Goal: Task Accomplishment & Management: Use online tool/utility

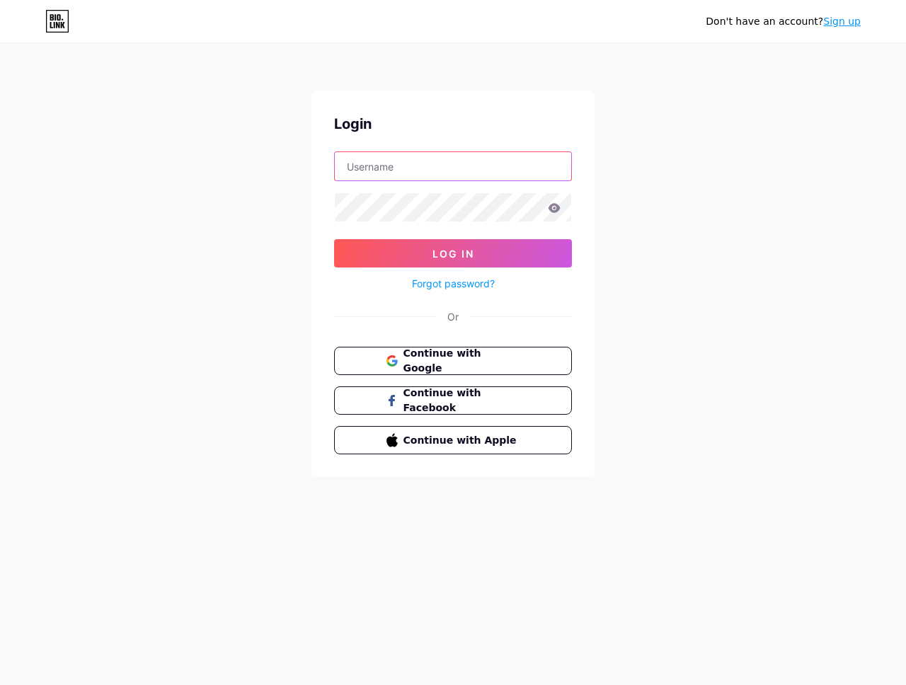
type input "[EMAIL_ADDRESS][DOMAIN_NAME]"
click at [463, 364] on span "Continue with Google" at bounding box center [461, 361] width 118 height 30
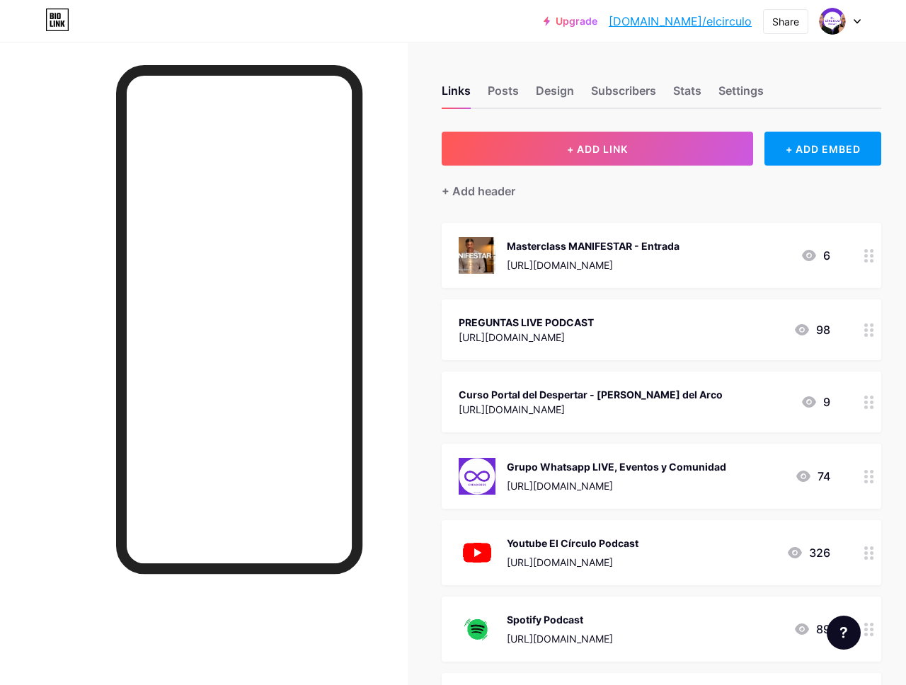
click at [811, 255] on icon at bounding box center [808, 255] width 17 height 17
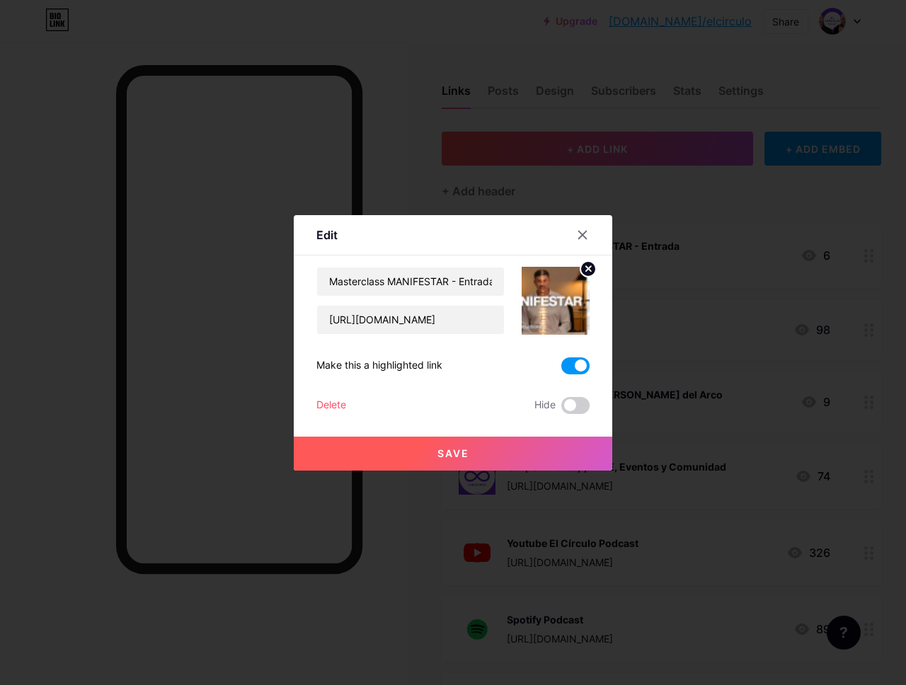
click at [595, 232] on div at bounding box center [590, 234] width 42 height 25
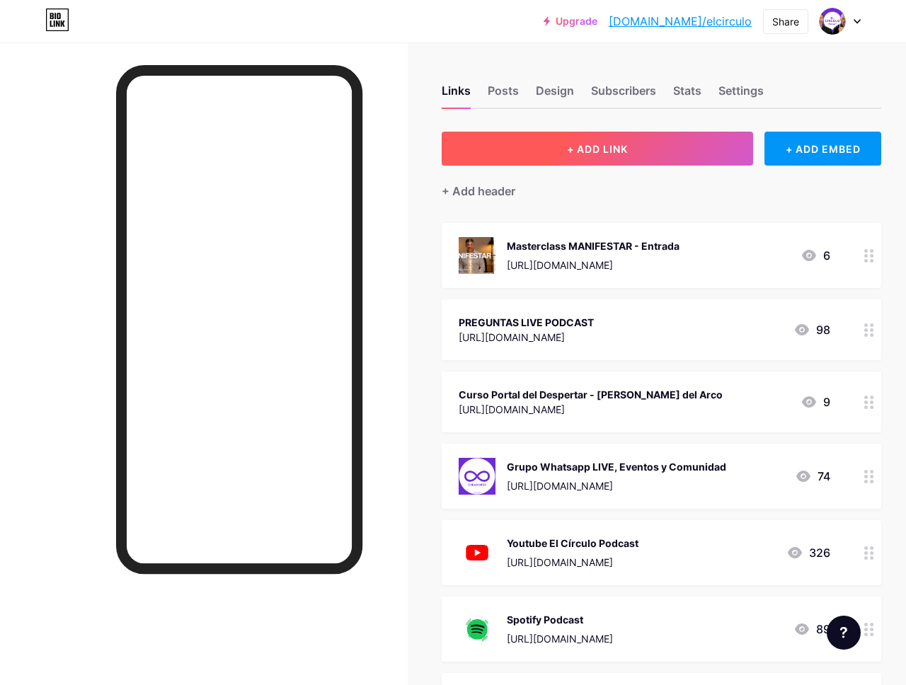
click at [625, 143] on span "+ ADD LINK" at bounding box center [597, 149] width 61 height 12
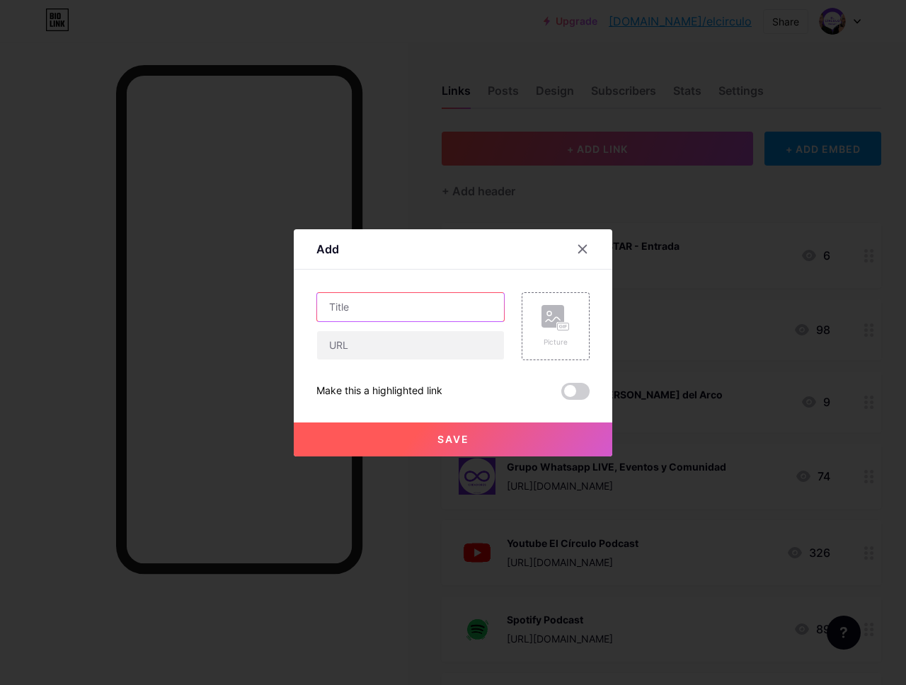
click at [385, 303] on input "text" at bounding box center [410, 307] width 187 height 28
type input "Mentoría 7 Días a 50€ (promo ahora)"
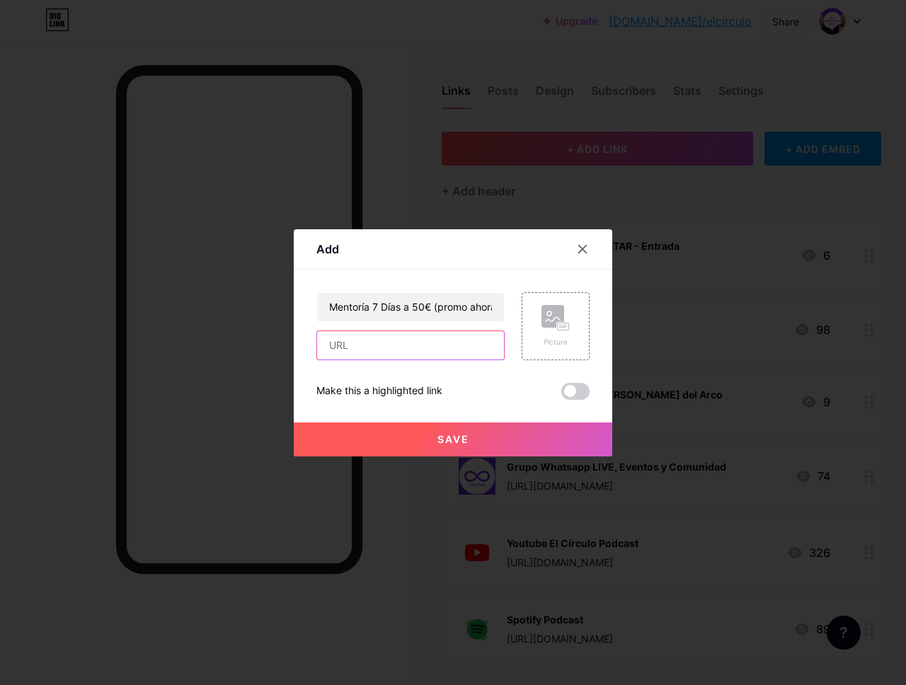
click at [368, 348] on input "text" at bounding box center [410, 345] width 187 height 28
paste input "[URL][DOMAIN_NAME]"
type input "[URL][DOMAIN_NAME]"
click at [560, 316] on rect at bounding box center [552, 316] width 23 height 23
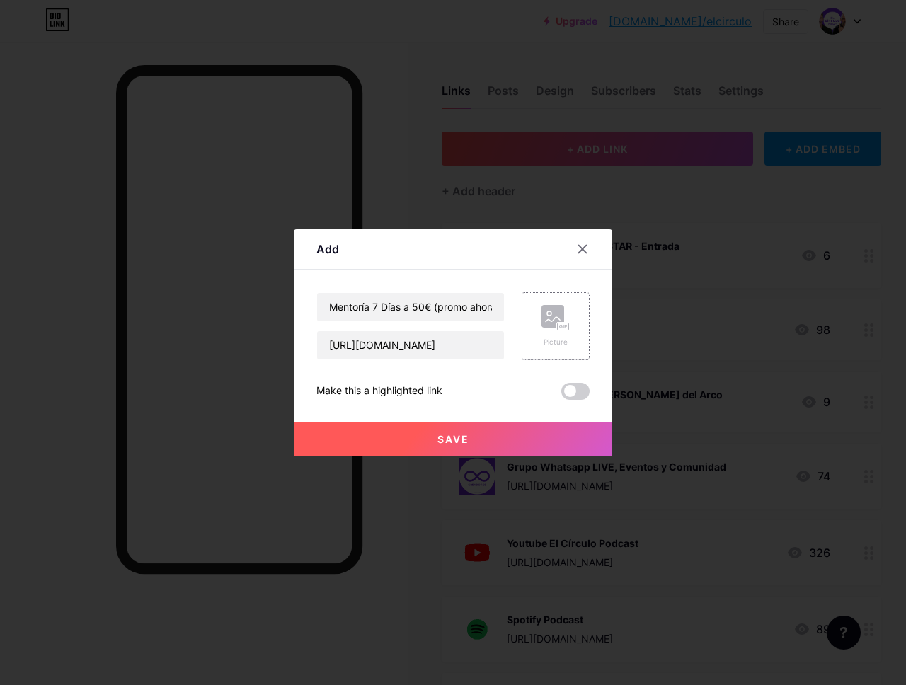
scroll to position [0, 0]
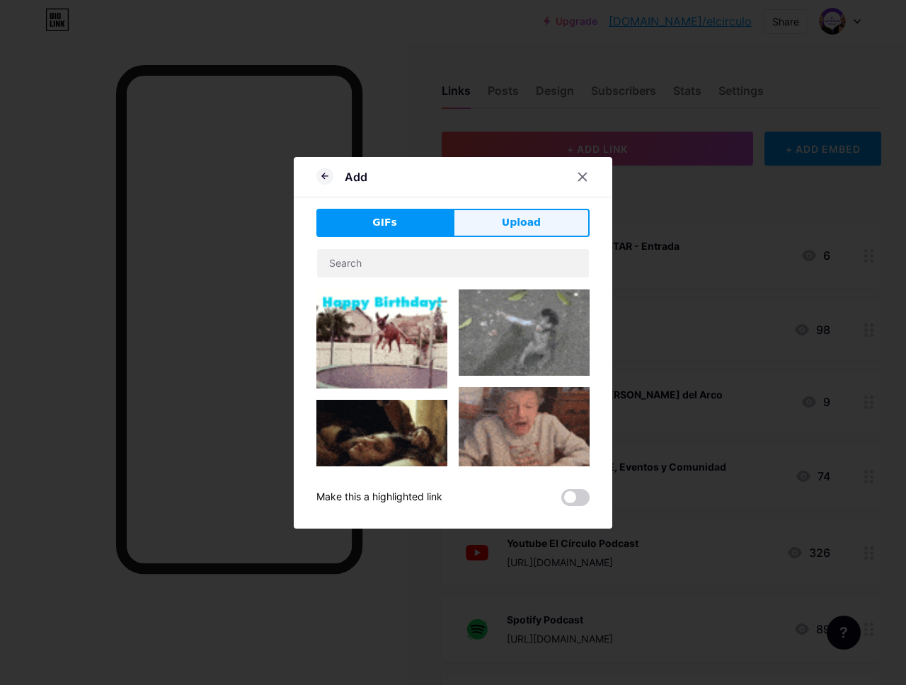
click at [507, 224] on span "Upload" at bounding box center [521, 222] width 39 height 15
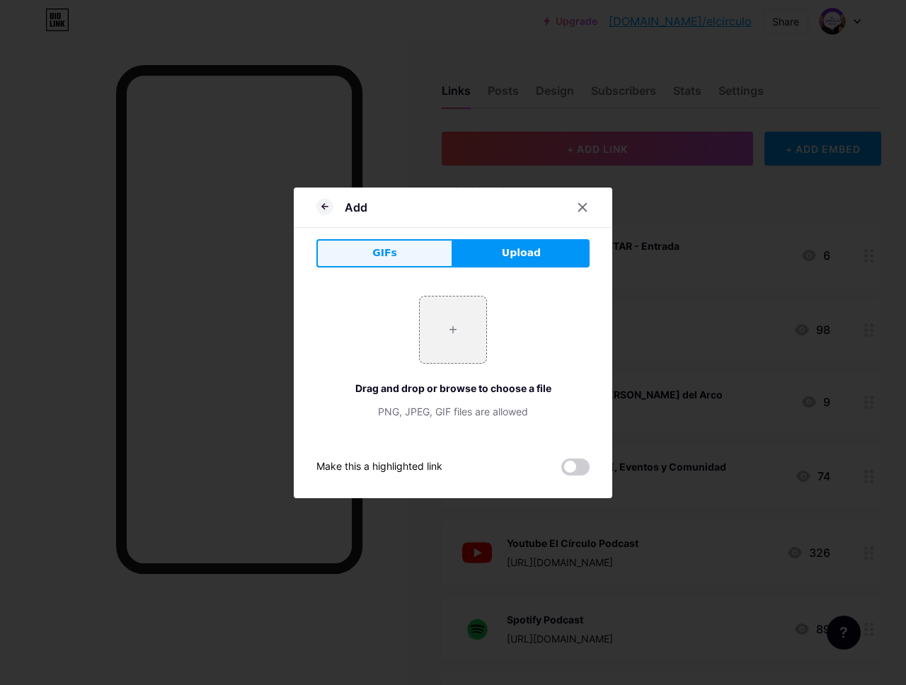
click at [437, 250] on button "GIFs" at bounding box center [384, 253] width 137 height 28
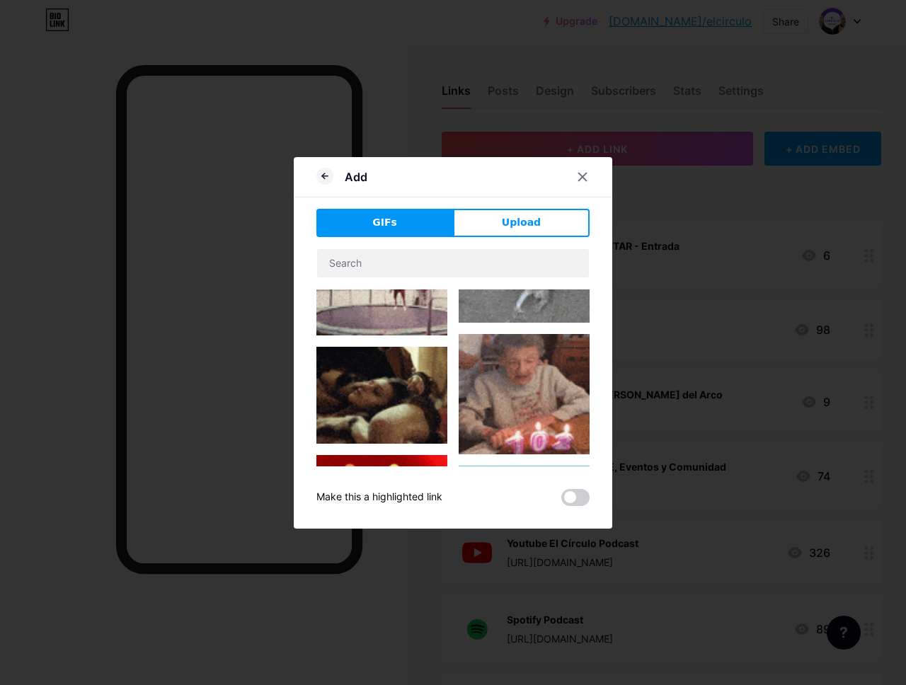
scroll to position [127, 0]
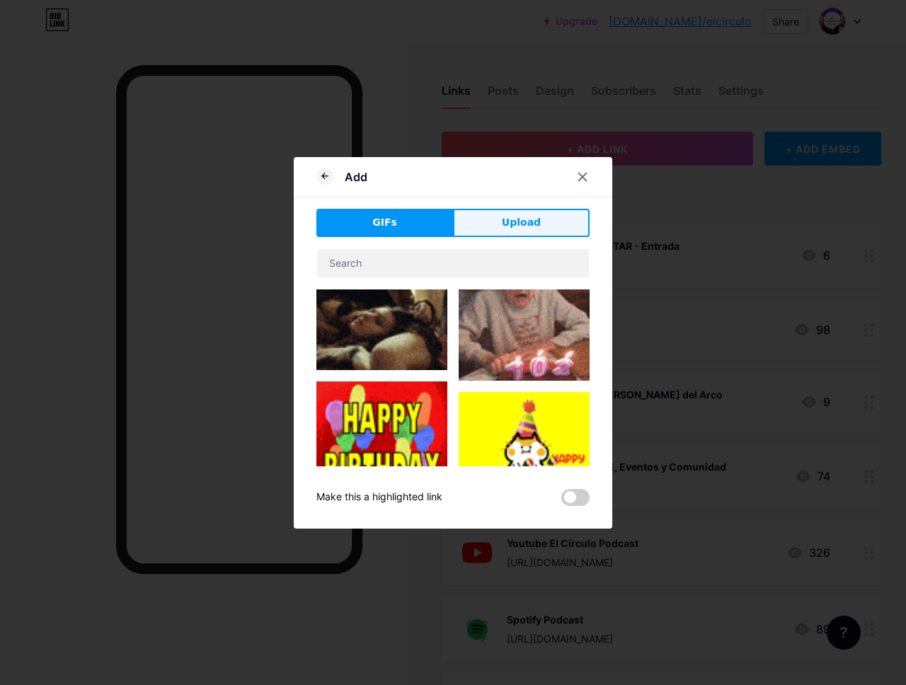
click at [526, 231] on button "Upload" at bounding box center [521, 223] width 137 height 28
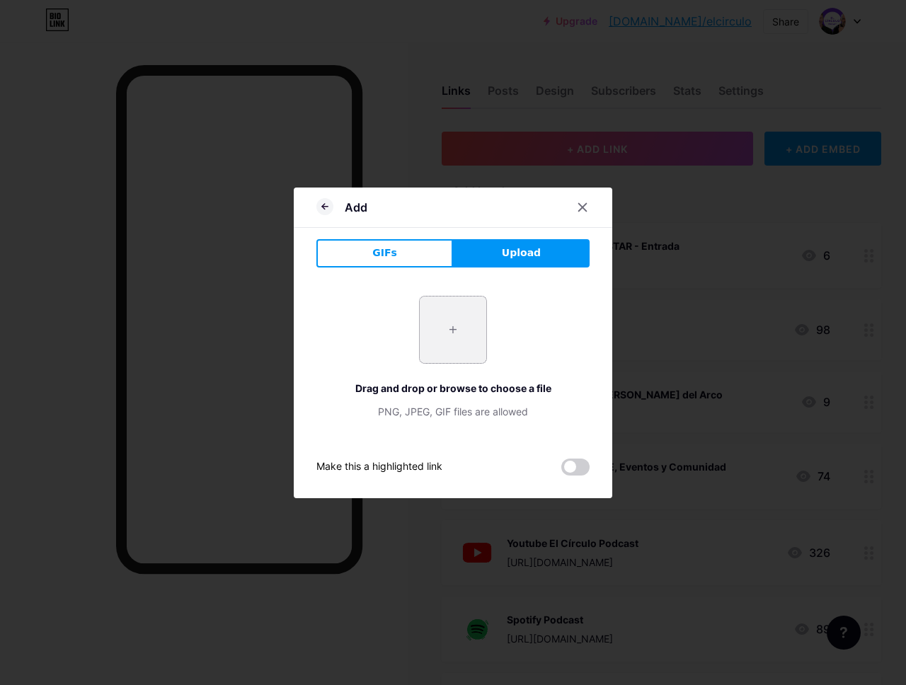
click at [446, 345] on input "file" at bounding box center [453, 329] width 67 height 67
type input "C:\fakepath\fase 1.jpg"
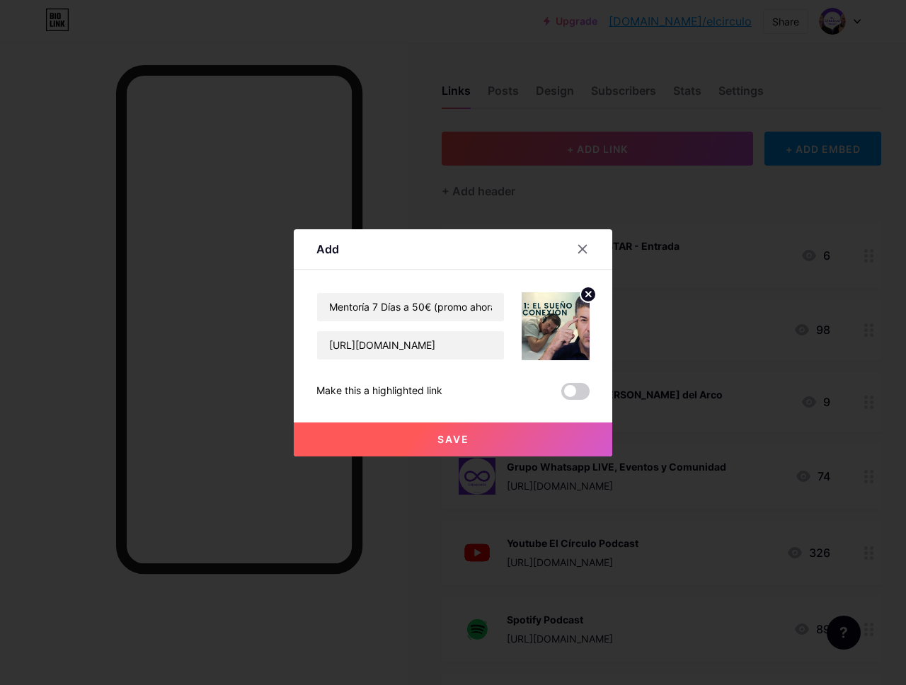
click at [474, 427] on button "Save" at bounding box center [453, 439] width 318 height 34
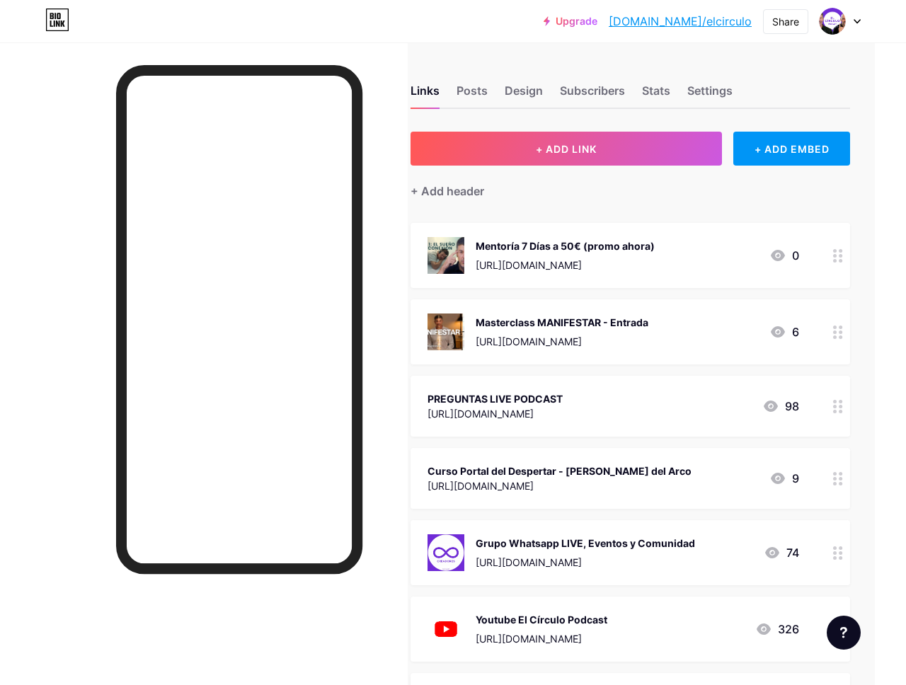
scroll to position [0, 35]
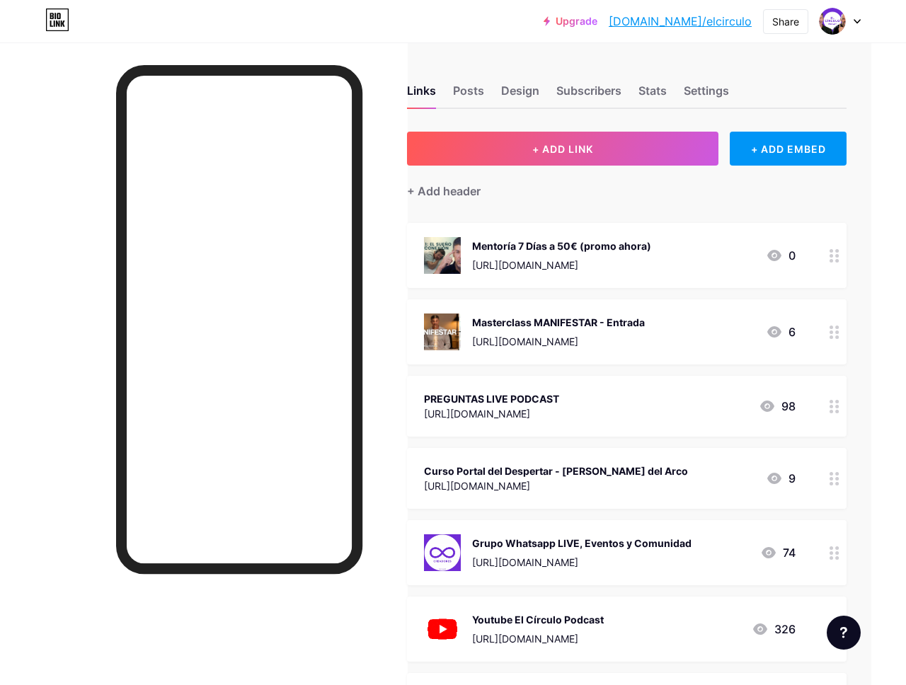
click at [347, 35] on div "Upgrade [DOMAIN_NAME]/elcirc... [DOMAIN_NAME]/elcirculo Share Switch accounts P…" at bounding box center [453, 21] width 906 height 42
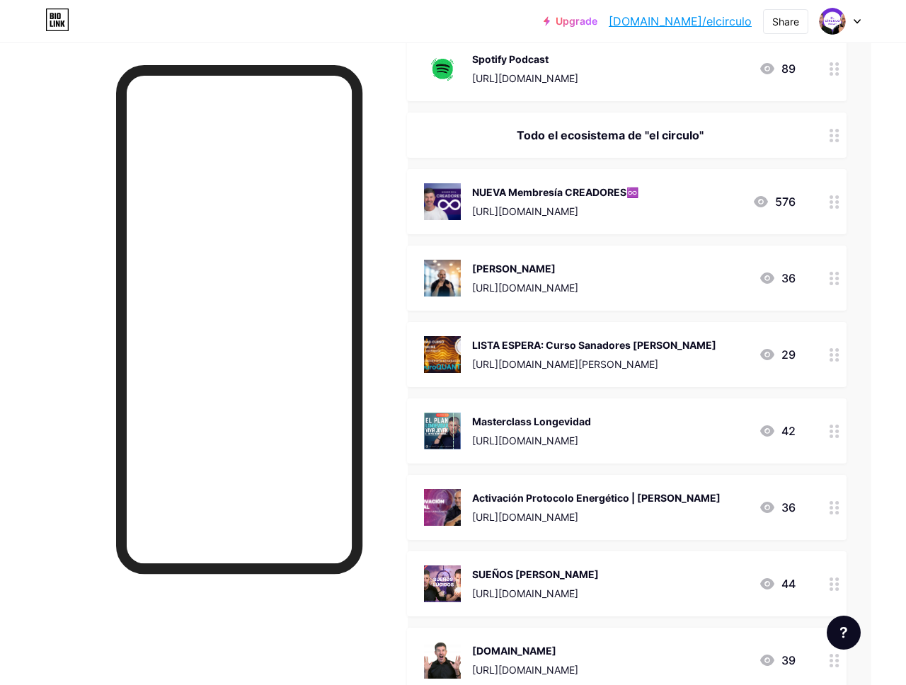
scroll to position [640, 35]
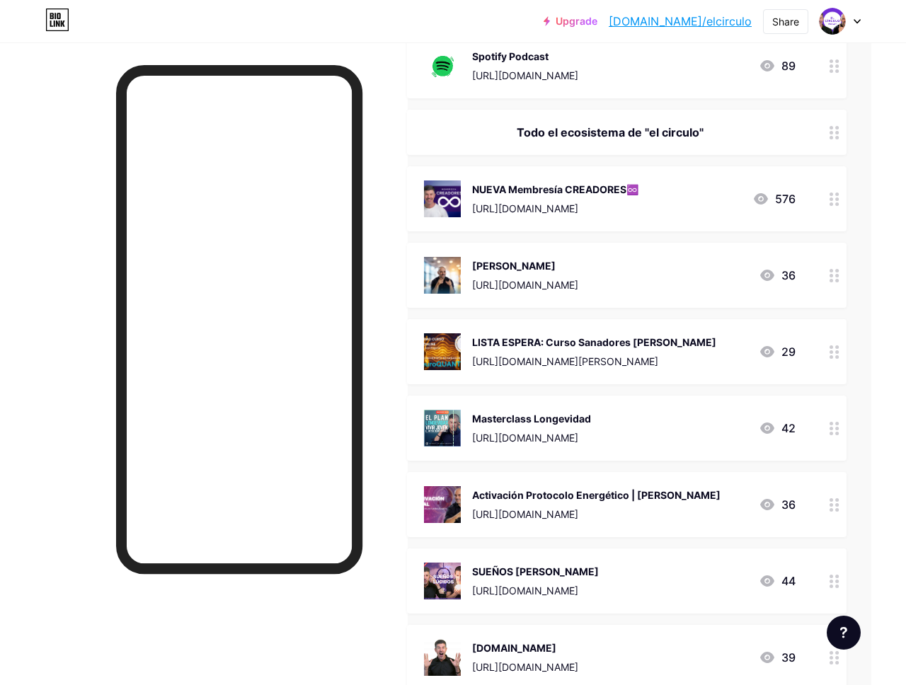
click at [765, 349] on icon at bounding box center [766, 351] width 17 height 17
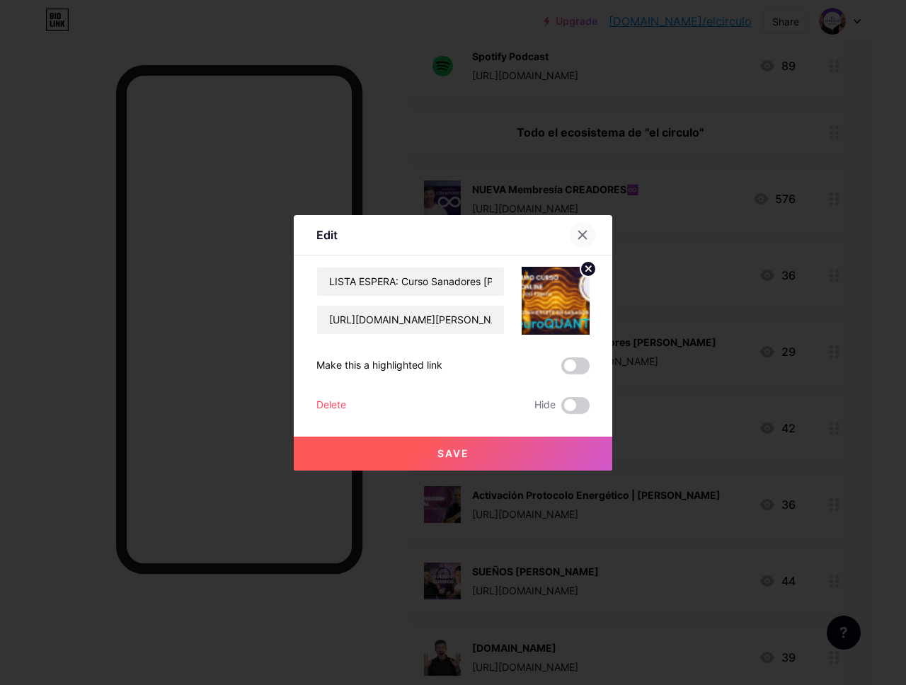
click at [585, 236] on icon at bounding box center [582, 234] width 11 height 11
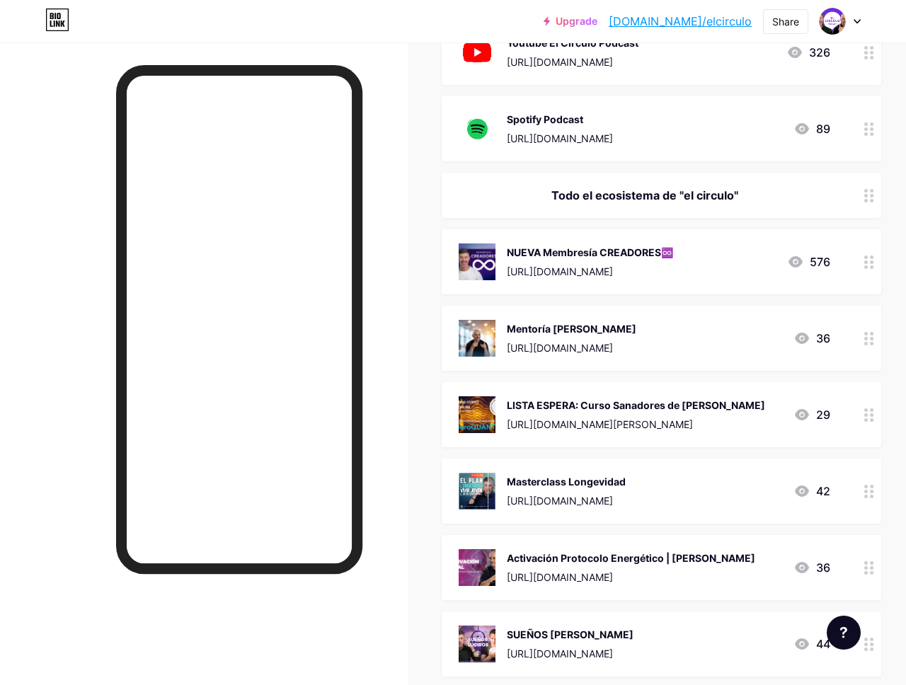
scroll to position [577, 0]
